Goal: Download file/media

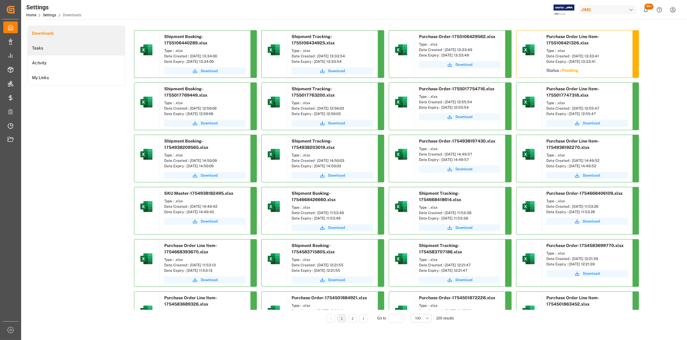
click at [36, 46] on li "Tasks" at bounding box center [76, 48] width 97 height 15
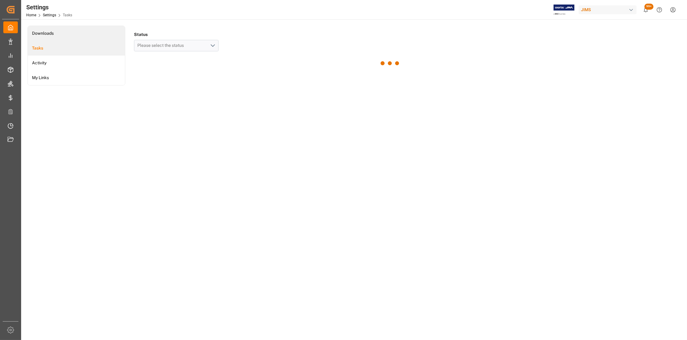
click at [43, 33] on li "Downloads" at bounding box center [76, 33] width 97 height 15
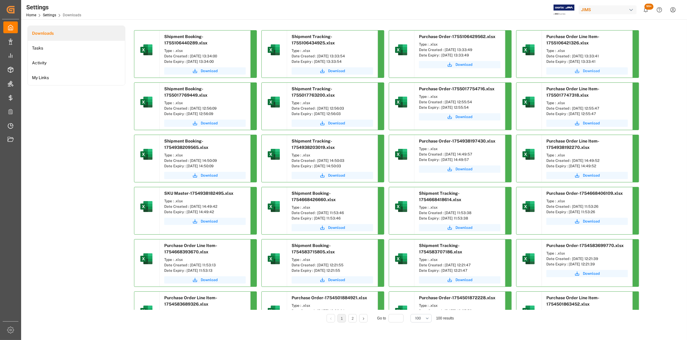
click at [588, 71] on span "Download" at bounding box center [591, 70] width 17 height 5
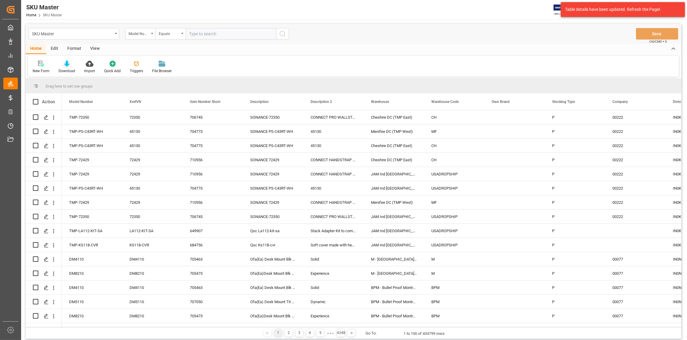
click at [67, 65] on icon at bounding box center [66, 64] width 5 height 6
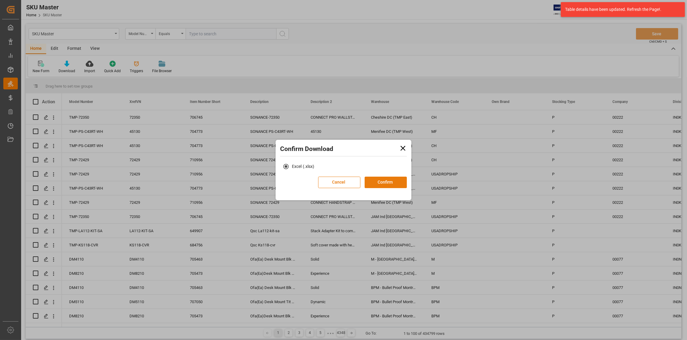
click at [380, 181] on button "Confirm" at bounding box center [385, 181] width 42 height 11
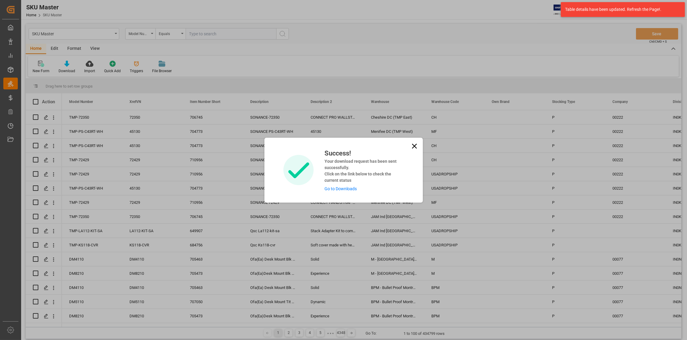
click at [330, 189] on link "Go to Downloads" at bounding box center [340, 188] width 32 height 5
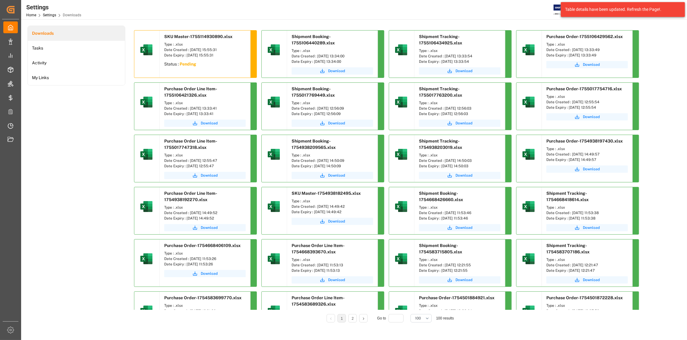
drag, startPoint x: 354, startPoint y: 55, endPoint x: 316, endPoint y: 57, distance: 37.5
click at [316, 57] on div "Date Created : [DATE] 13:34:00" at bounding box center [331, 55] width 81 height 5
copy div "13-08-2025 13:34:00"
drag, startPoint x: 481, startPoint y: 55, endPoint x: 444, endPoint y: 56, distance: 36.5
click at [444, 56] on div "Date Created : [DATE] 13:33:54" at bounding box center [459, 55] width 81 height 5
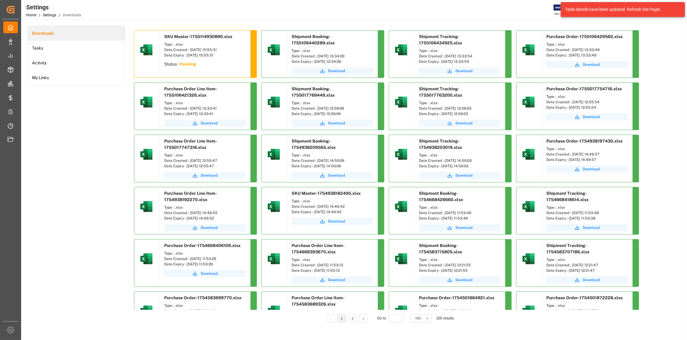
copy div "13-08-2025 13:33:54"
drag, startPoint x: 606, startPoint y: 49, endPoint x: 571, endPoint y: 51, distance: 35.4
click at [571, 51] on div "Date Created : [DATE] 13:33:49" at bounding box center [586, 49] width 81 height 5
copy div "13-08-2025 13:33:49"
drag, startPoint x: 224, startPoint y: 106, endPoint x: 189, endPoint y: 109, distance: 35.4
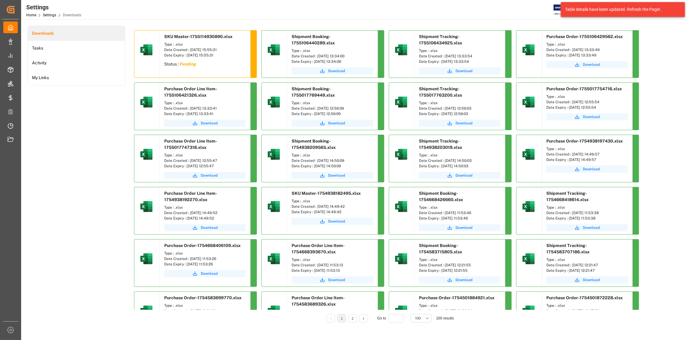
click at [189, 109] on div "Date Created : [DATE] 13:33:41" at bounding box center [204, 108] width 81 height 5
copy div "13-08-2025 13:33:41"
